Goal: Consume media (video, audio)

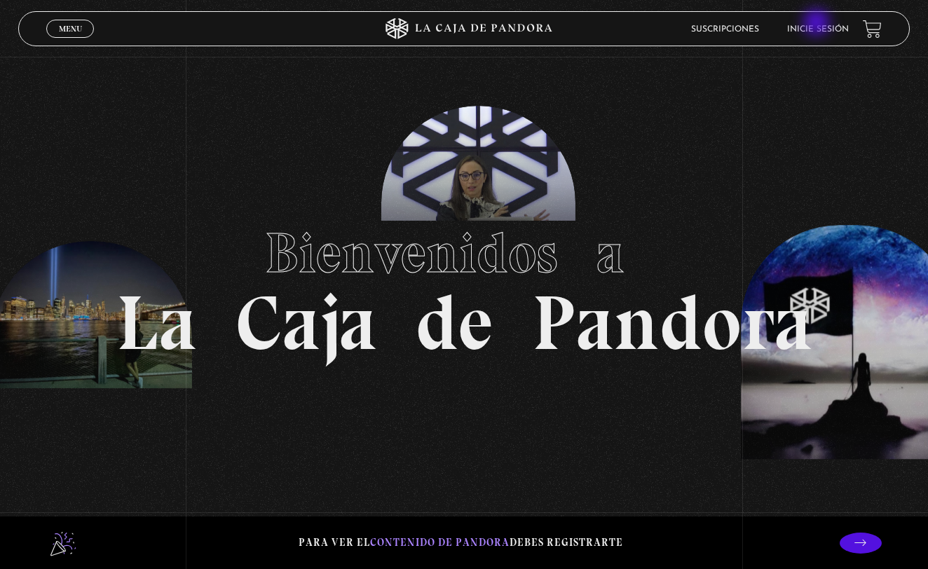
click at [818, 24] on li "Inicie sesión" at bounding box center [818, 29] width 62 height 22
click at [818, 31] on link "Inicie sesión" at bounding box center [818, 29] width 62 height 8
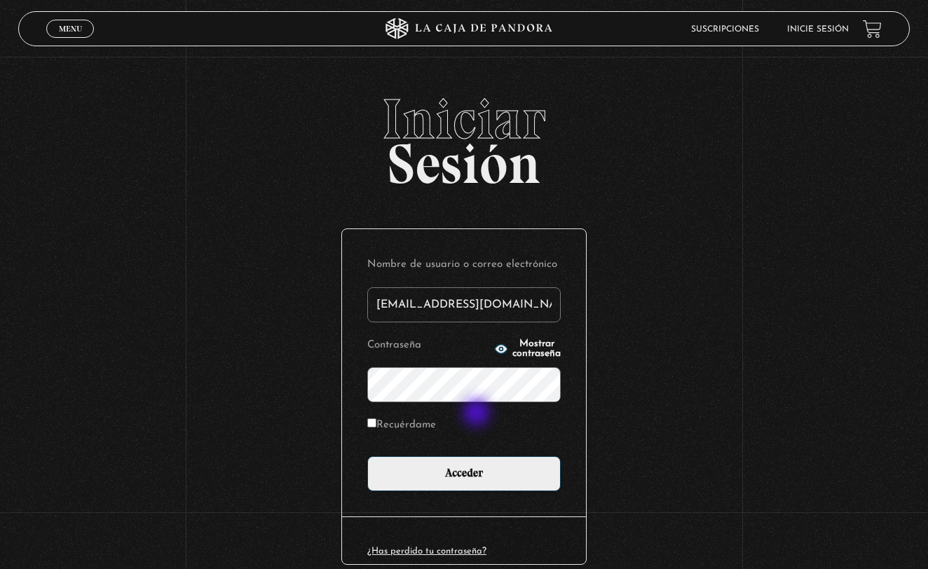
type input "ileana_rodas@hotmail.com"
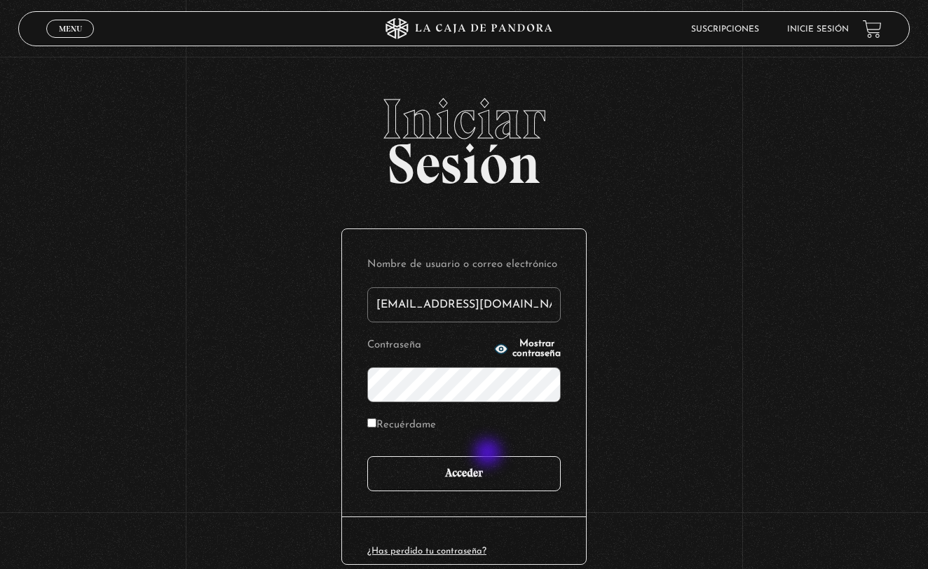
click at [491, 458] on input "Acceder" at bounding box center [463, 473] width 193 height 35
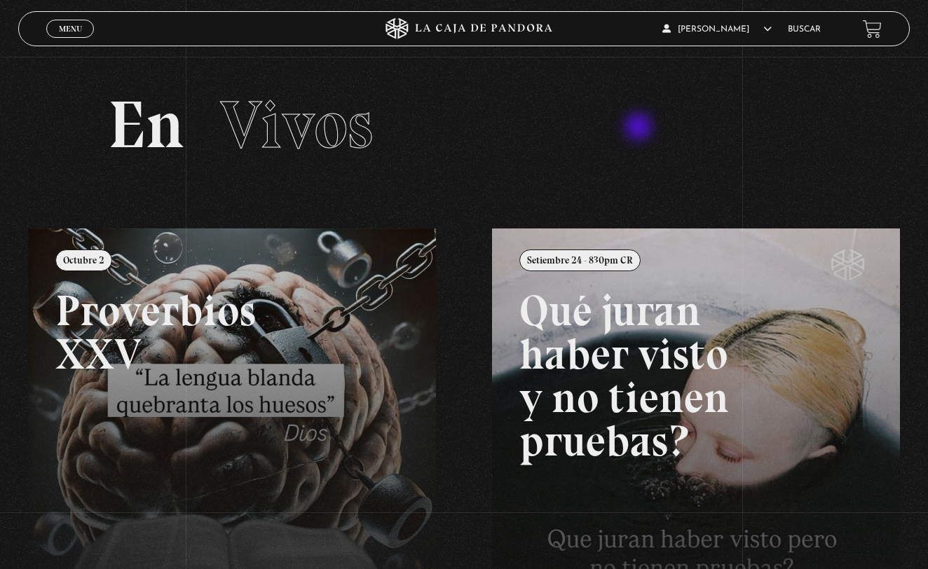
click at [640, 129] on h2 "En Vivos" at bounding box center [464, 125] width 713 height 67
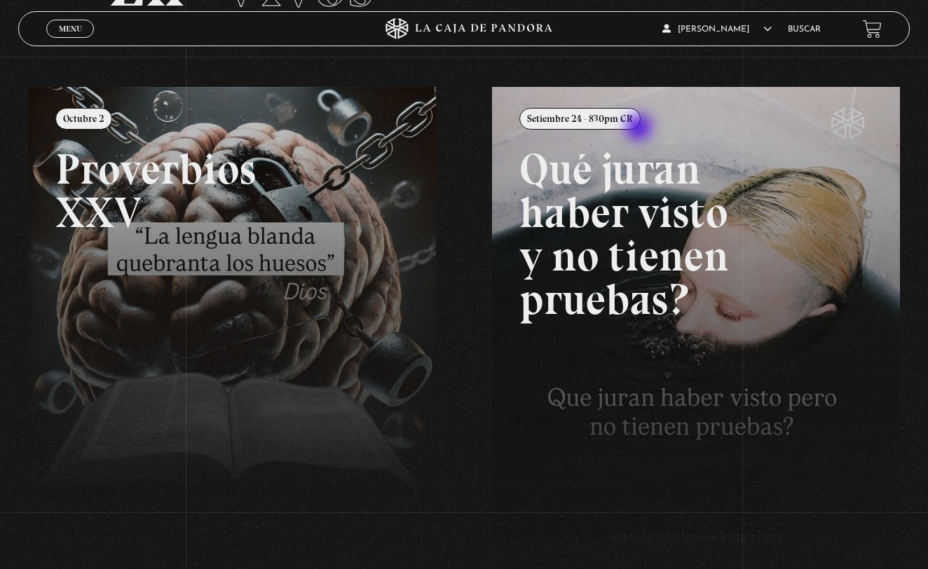
scroll to position [143, 0]
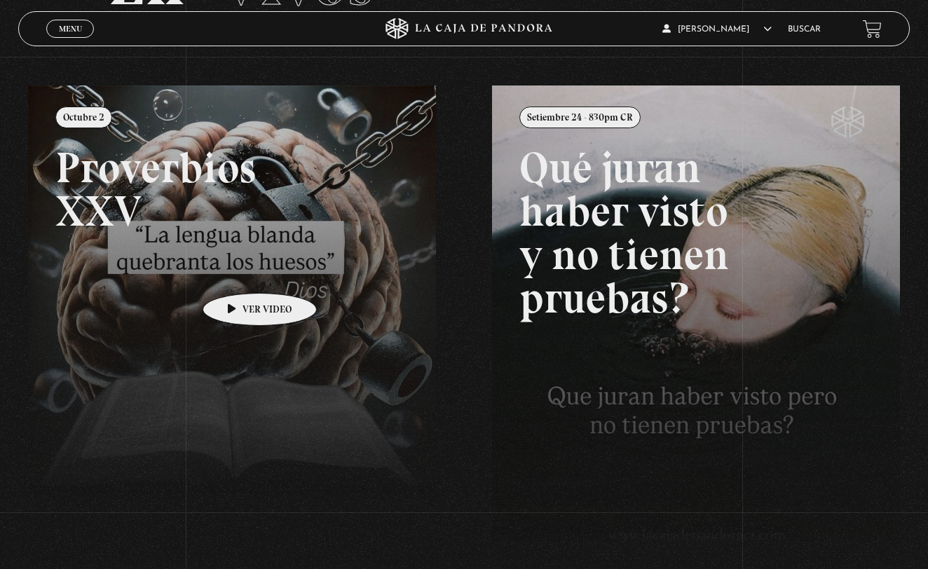
click at [238, 272] on link at bounding box center [492, 370] width 928 height 569
